Goal: Information Seeking & Learning: Learn about a topic

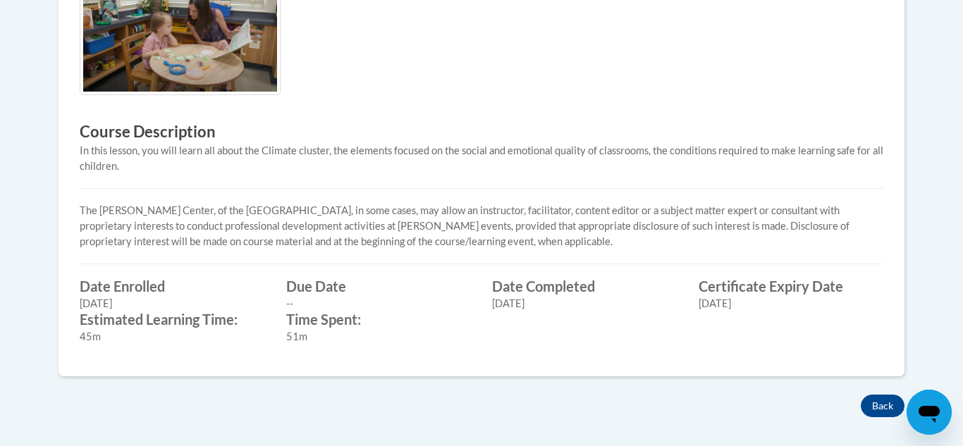
scroll to position [637, 0]
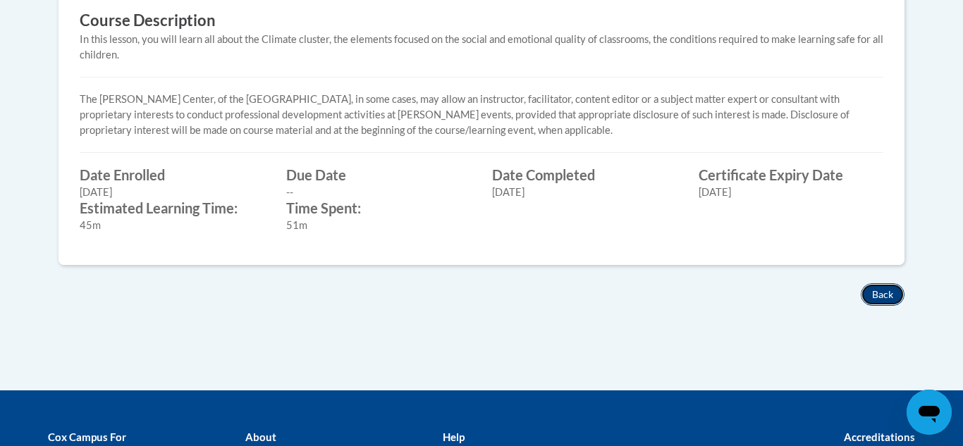
click at [888, 306] on button "Back" at bounding box center [883, 294] width 44 height 23
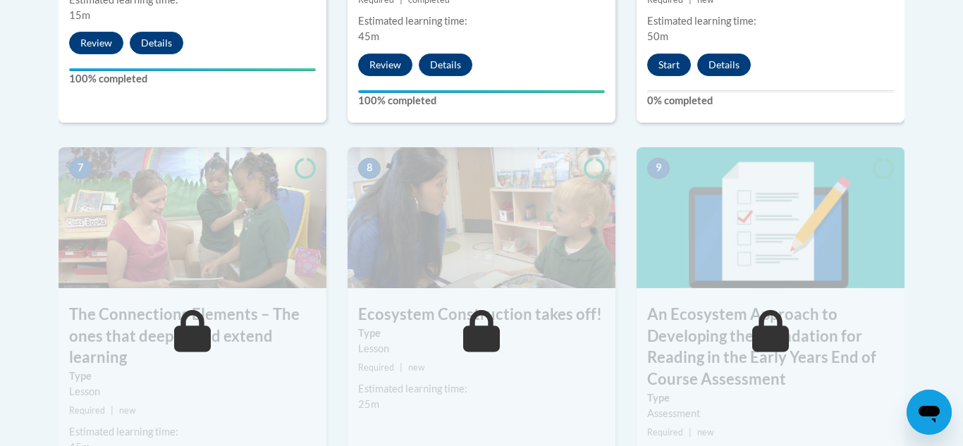
scroll to position [1157, 0]
